Goal: Find specific page/section: Find specific page/section

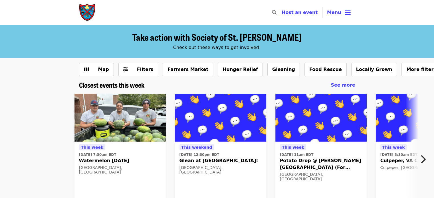
click at [35, 144] on div "This week Thu, Aug 21 @ 7:30am EDT Watermelon Thursday, 8/21/25 Salisbury, NC S…" at bounding box center [214, 158] width 463 height 138
click at [328, 13] on span "Menu" at bounding box center [334, 12] width 14 height 5
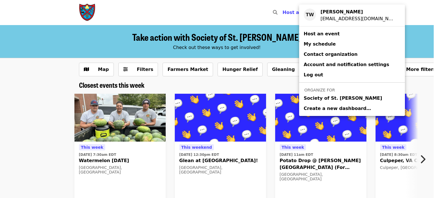
click at [320, 95] on span "Society of St. [PERSON_NAME]" at bounding box center [343, 98] width 78 height 7
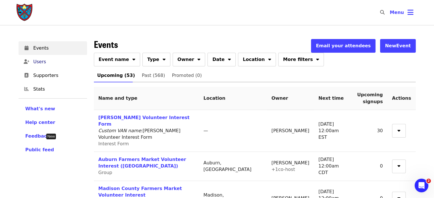
click at [39, 59] on span "Users" at bounding box center [57, 61] width 49 height 7
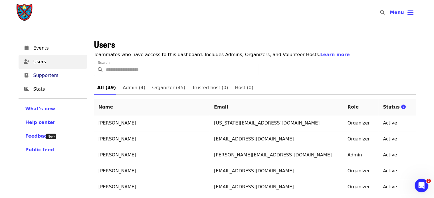
click at [54, 74] on span "Supporters" at bounding box center [57, 75] width 49 height 7
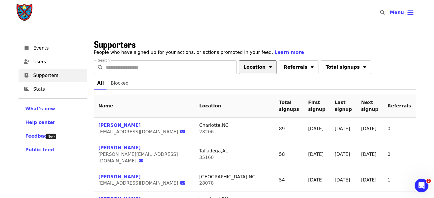
click at [264, 67] on button "Location" at bounding box center [258, 67] width 38 height 14
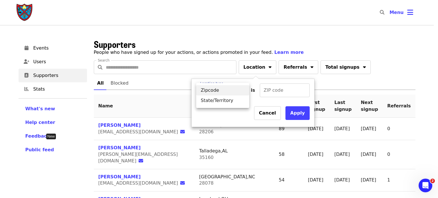
click at [243, 88] on li "Zipcode" at bounding box center [222, 90] width 53 height 10
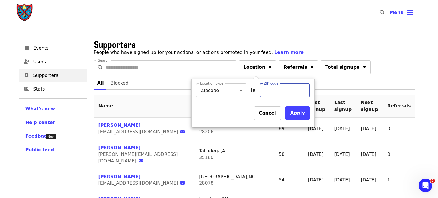
click at [271, 89] on input "ZIP code" at bounding box center [284, 91] width 48 height 14
type input "*****"
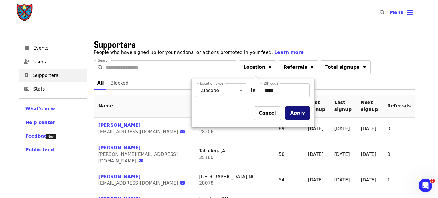
click at [301, 113] on button "Apply" at bounding box center [298, 113] width 24 height 14
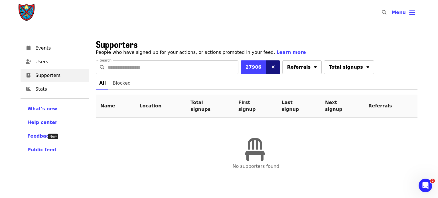
click at [272, 70] on button at bounding box center [273, 67] width 14 height 14
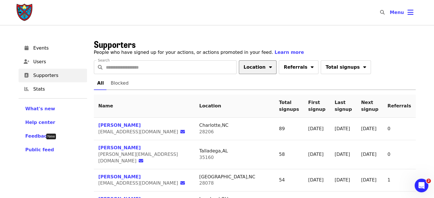
click at [269, 67] on icon "sort-down icon" at bounding box center [270, 66] width 3 height 5
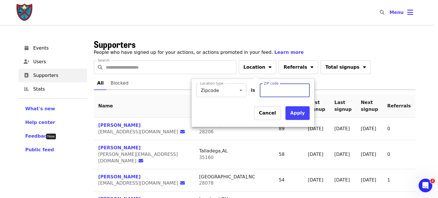
click at [270, 90] on input "ZIP code" at bounding box center [284, 91] width 48 height 14
type input "*****"
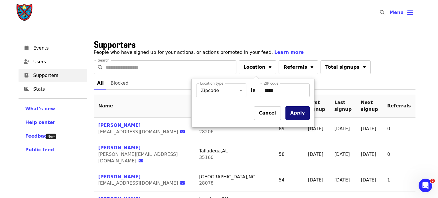
click at [300, 109] on button "Apply" at bounding box center [298, 113] width 24 height 14
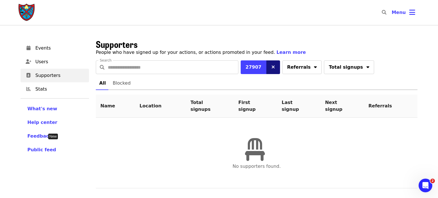
click at [272, 66] on icon "times icon" at bounding box center [273, 66] width 3 height 5
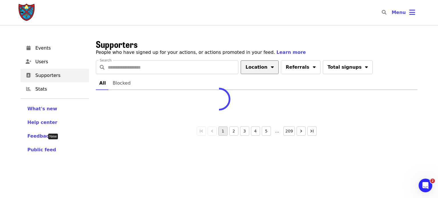
click at [265, 66] on button "Location" at bounding box center [260, 67] width 38 height 14
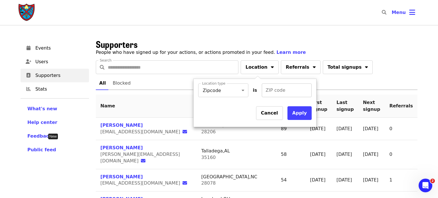
click at [277, 90] on input "ZIP code" at bounding box center [286, 91] width 48 height 14
type input "*****"
click at [308, 118] on button "Apply" at bounding box center [300, 113] width 24 height 14
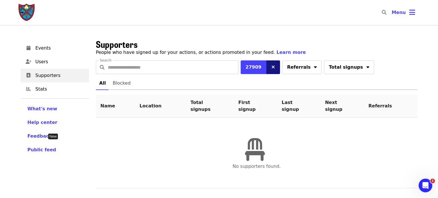
click at [272, 67] on icon "times icon" at bounding box center [273, 66] width 3 height 5
